Goal: Information Seeking & Learning: Learn about a topic

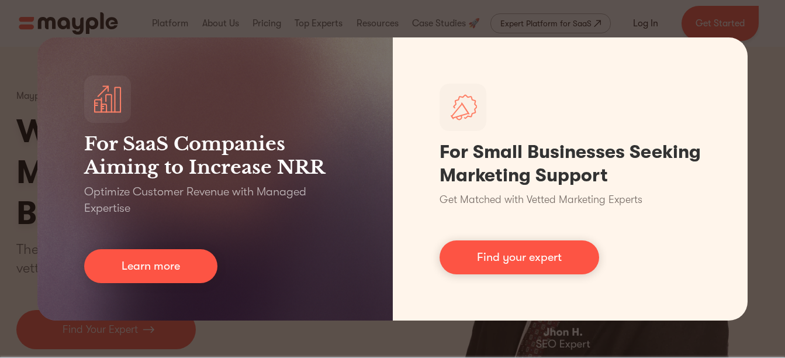
click at [770, 72] on div "For SaaS Companies Aiming to Increase NRR Optimize Customer Revenue with Manage…" at bounding box center [392, 179] width 785 height 358
copy h1 "Seeking"
click at [770, 72] on div "For SaaS Companies Aiming to Increase NRR Optimize Customer Revenue with Manage…" at bounding box center [392, 179] width 785 height 358
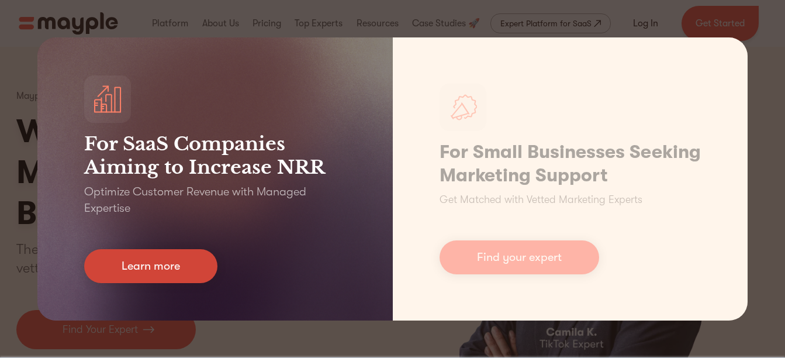
click at [178, 271] on link "Learn more" at bounding box center [150, 266] width 133 height 34
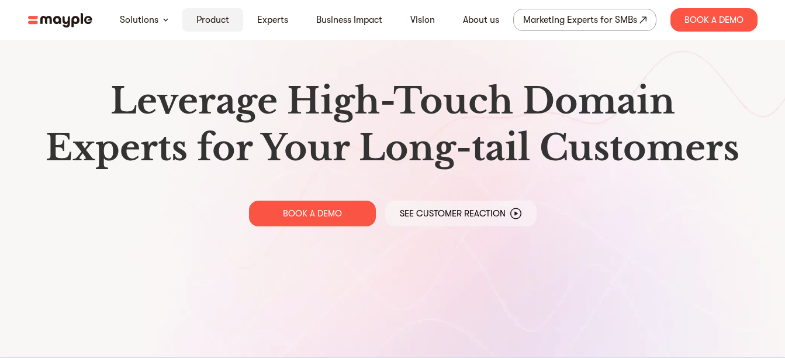
click at [221, 21] on link "Product" at bounding box center [212, 20] width 33 height 14
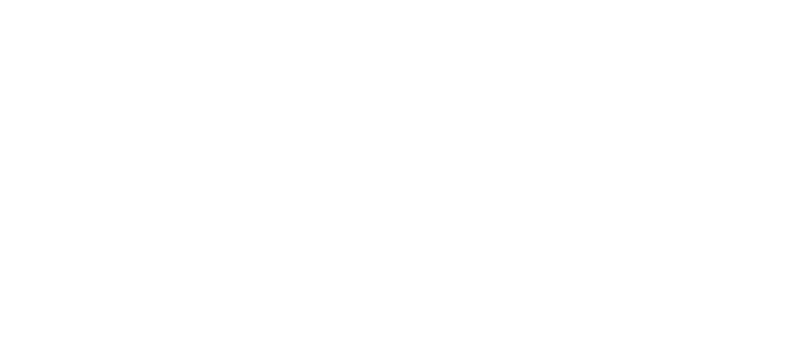
scroll to position [526, 0]
